Goal: Browse casually

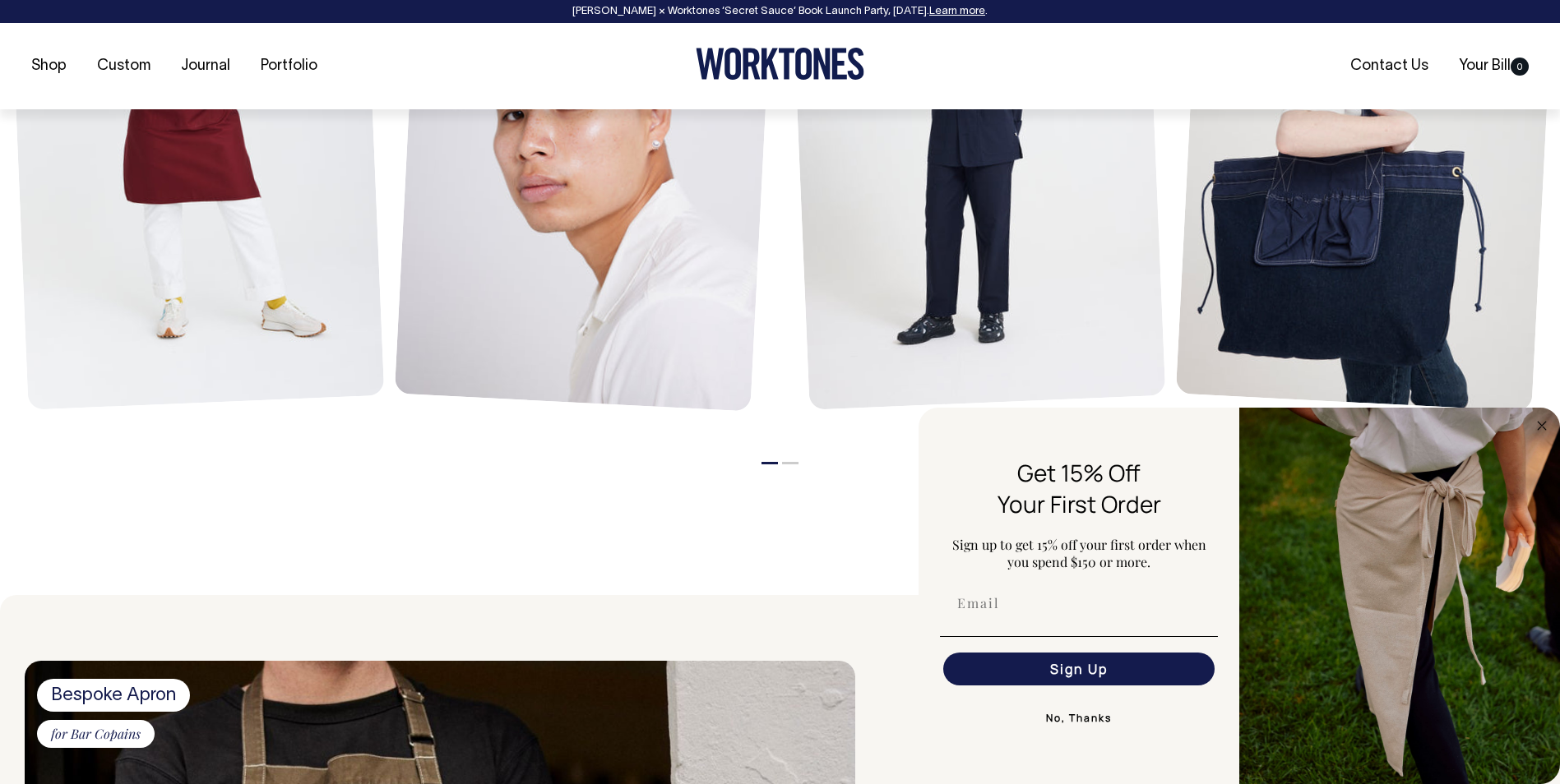
scroll to position [987, 0]
drag, startPoint x: 1094, startPoint y: 713, endPoint x: 1037, endPoint y: 564, distance: 159.5
click at [1092, 713] on button "No, Thanks" at bounding box center [1079, 718] width 278 height 33
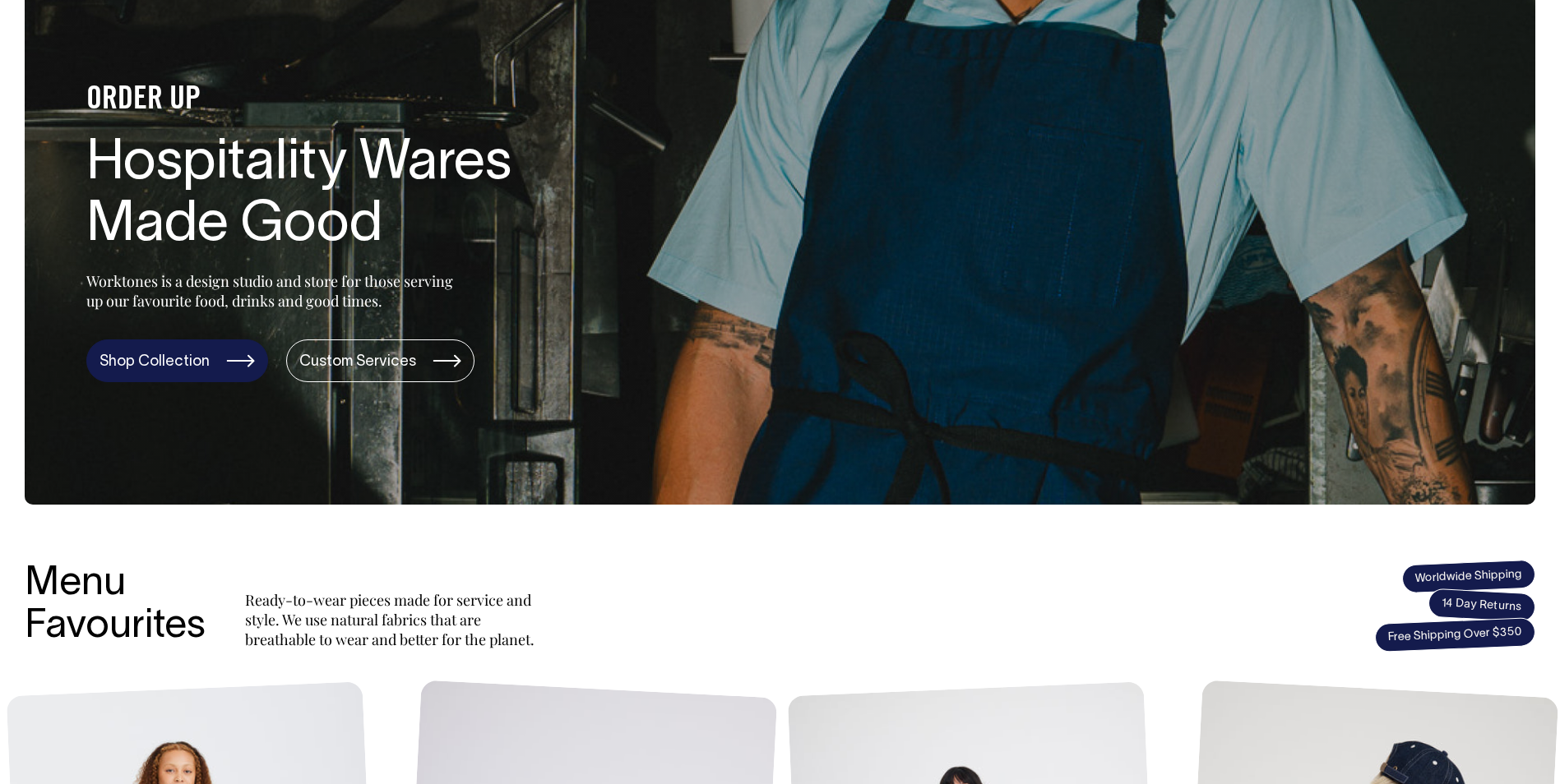
scroll to position [164, 0]
click at [167, 361] on link "Shop Collection" at bounding box center [176, 362] width 182 height 43
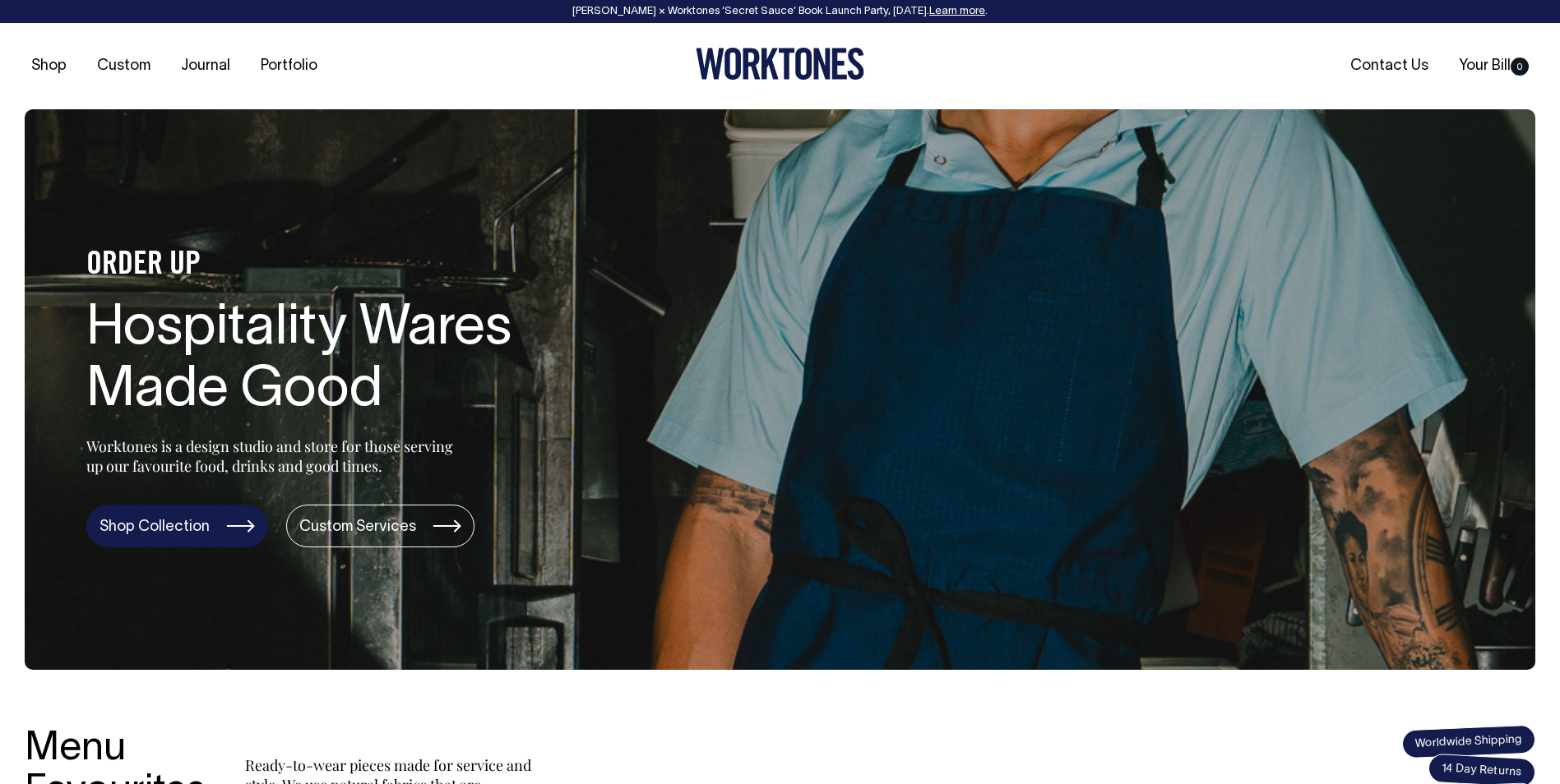
click at [174, 526] on link "Shop Collection" at bounding box center [176, 526] width 182 height 43
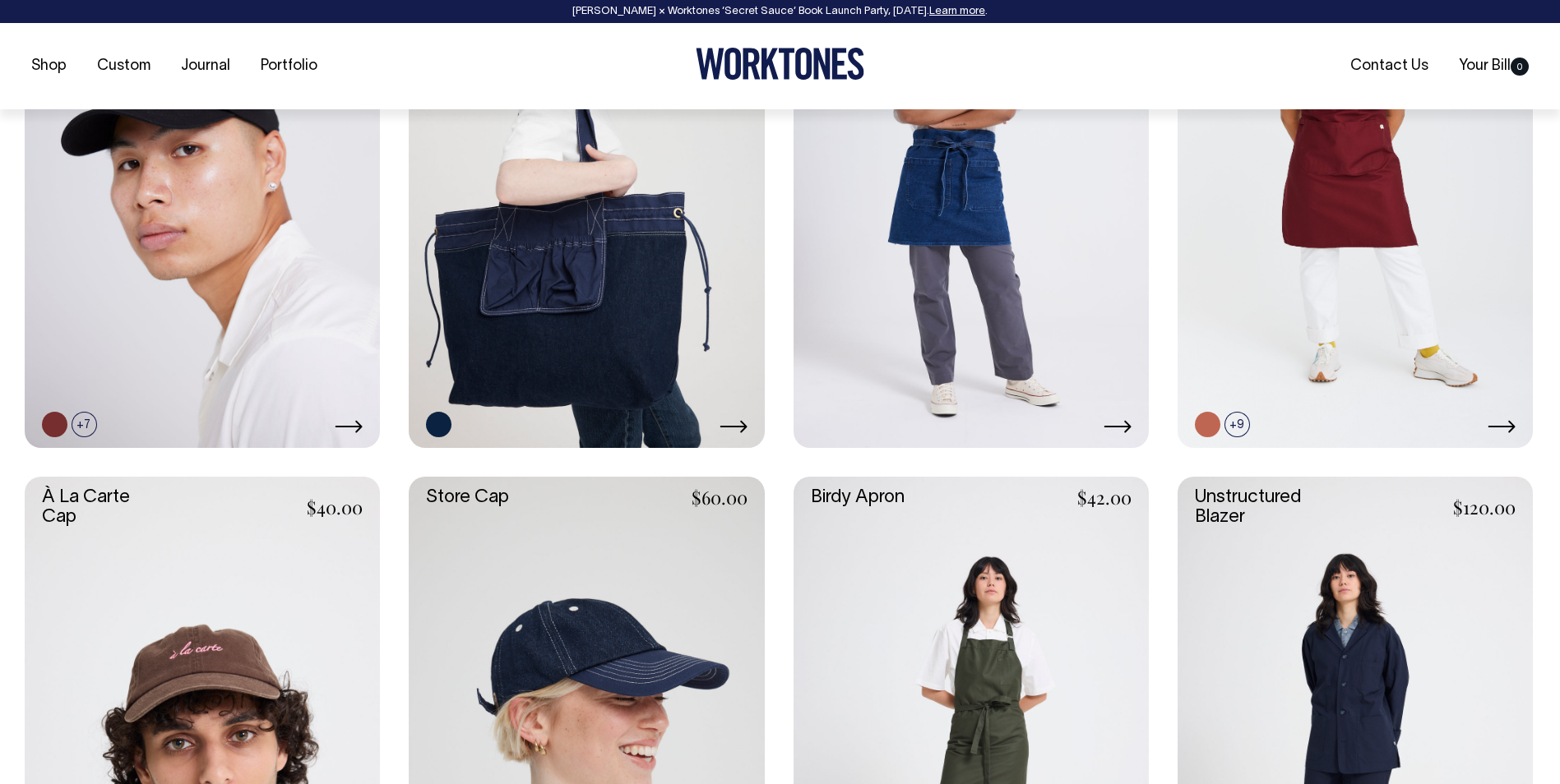
scroll to position [904, 0]
